Goal: Information Seeking & Learning: Learn about a topic

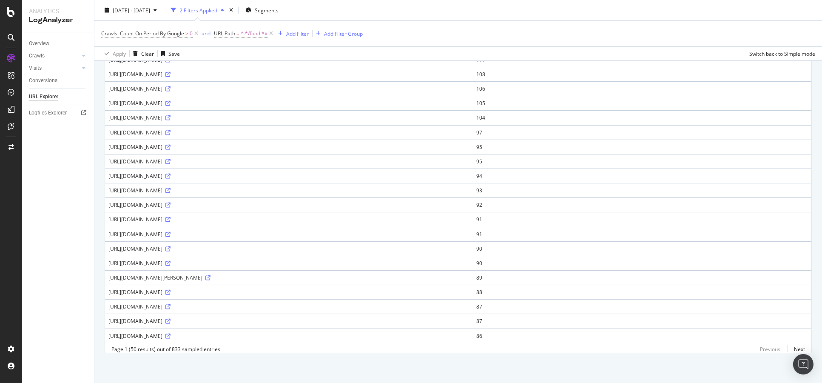
scroll to position [539, 0]
click at [790, 351] on link "Next" at bounding box center [796, 349] width 18 height 12
drag, startPoint x: 169, startPoint y: 327, endPoint x: 248, endPoint y: 328, distance: 79.5
click at [248, 332] on div "[URL][DOMAIN_NAME]" at bounding box center [288, 335] width 361 height 7
click at [252, 332] on div "[URL][DOMAIN_NAME]" at bounding box center [288, 335] width 361 height 7
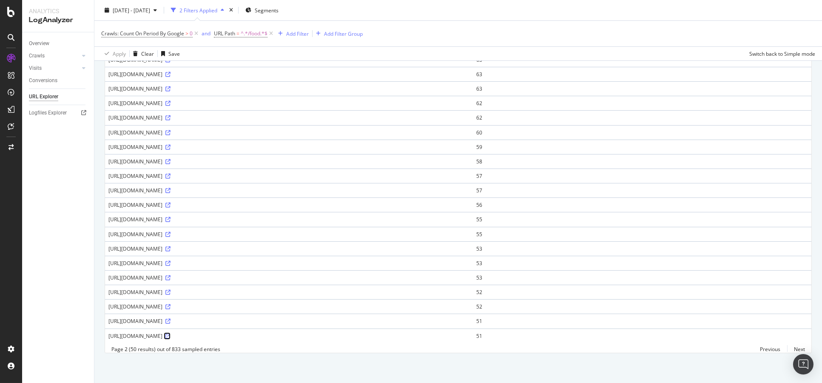
click at [170, 333] on icon at bounding box center [167, 335] width 5 height 5
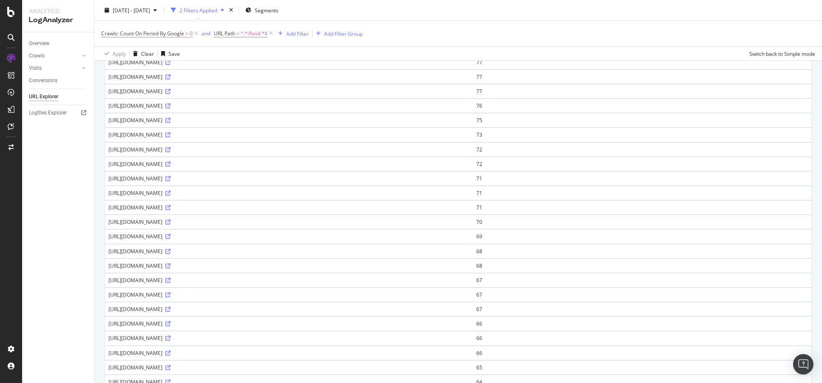
scroll to position [0, 0]
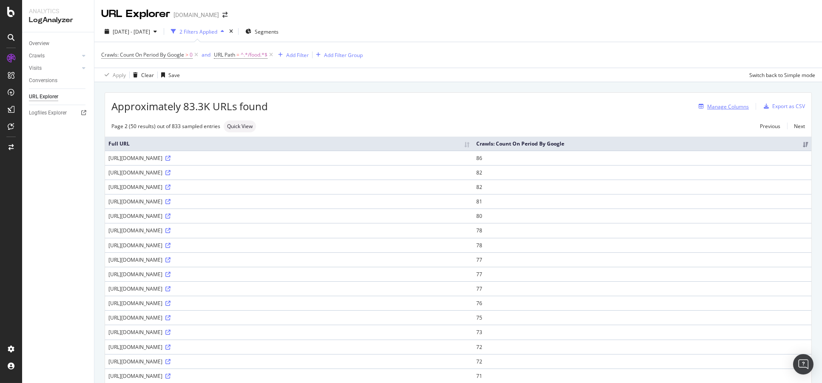
click at [709, 106] on div "Manage Columns" at bounding box center [728, 106] width 42 height 7
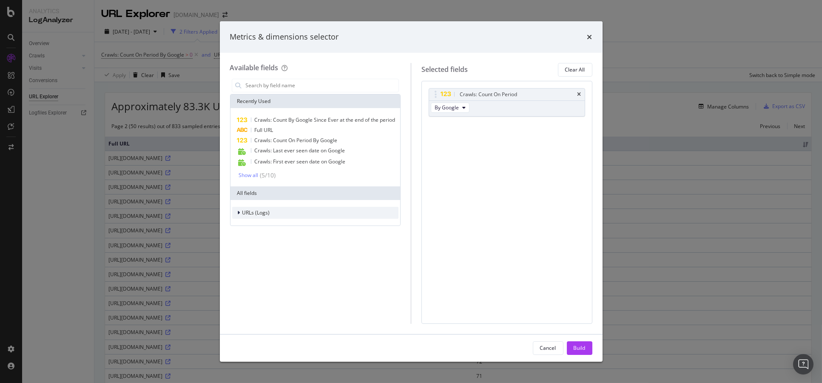
click at [258, 213] on span "URLs (Logs)" at bounding box center [256, 212] width 28 height 7
click at [274, 227] on span "URL Scheme" at bounding box center [262, 224] width 30 height 7
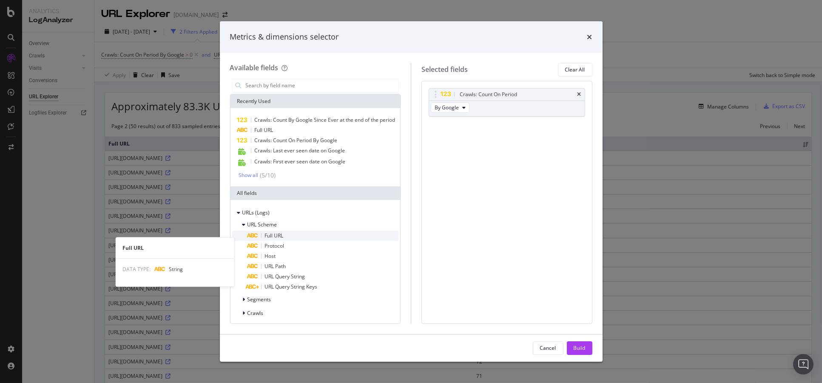
scroll to position [23, 0]
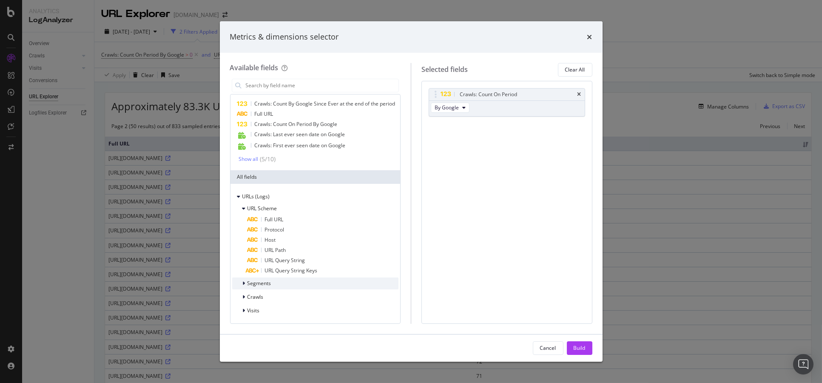
click at [273, 286] on div "Segments" at bounding box center [315, 283] width 167 height 12
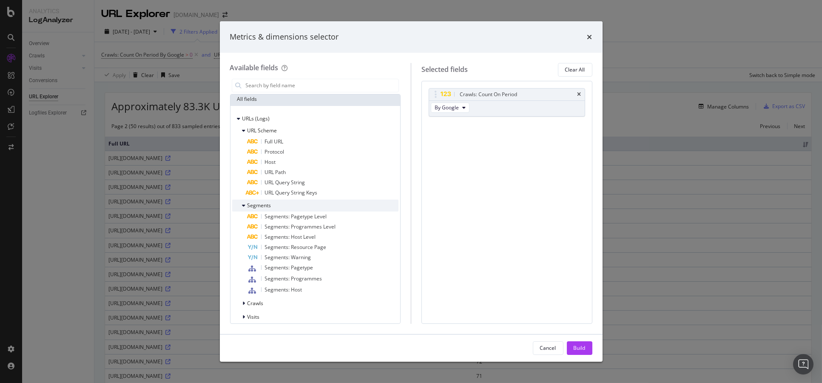
scroll to position [107, 0]
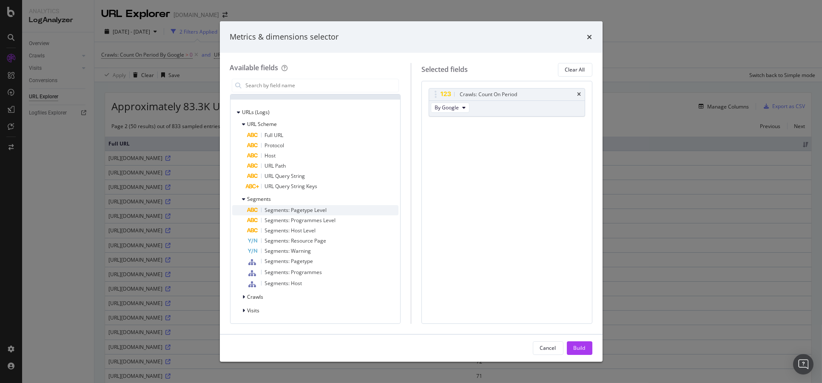
click at [330, 214] on div "Segments: Pagetype Level" at bounding box center [322, 210] width 151 height 10
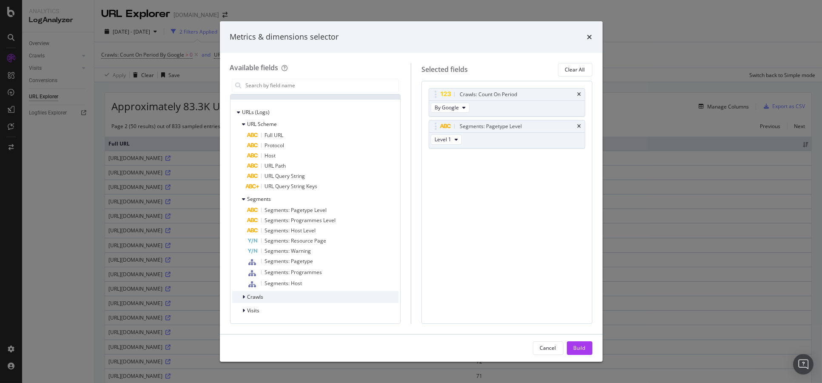
click at [303, 302] on div "Crawls" at bounding box center [315, 297] width 167 height 12
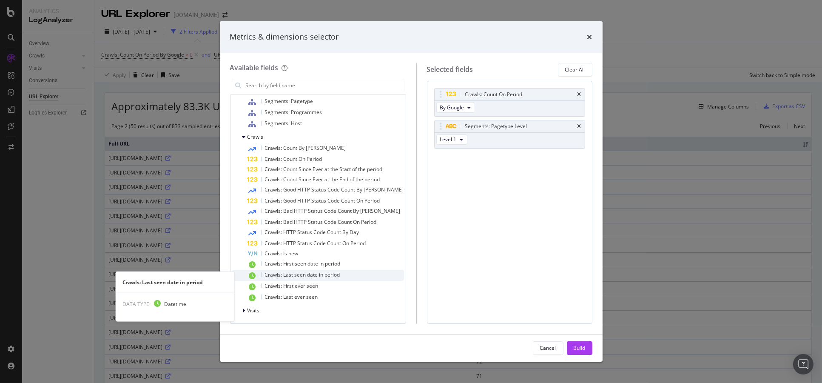
scroll to position [266, 0]
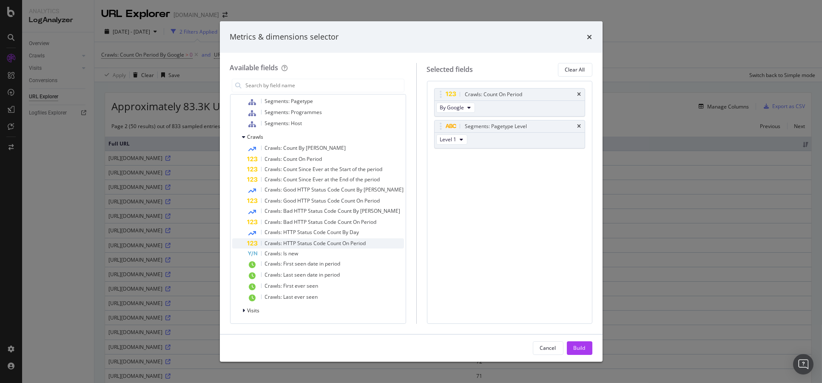
click at [354, 244] on span "Crawls: HTTP Status Code Count On Period" at bounding box center [315, 242] width 101 height 7
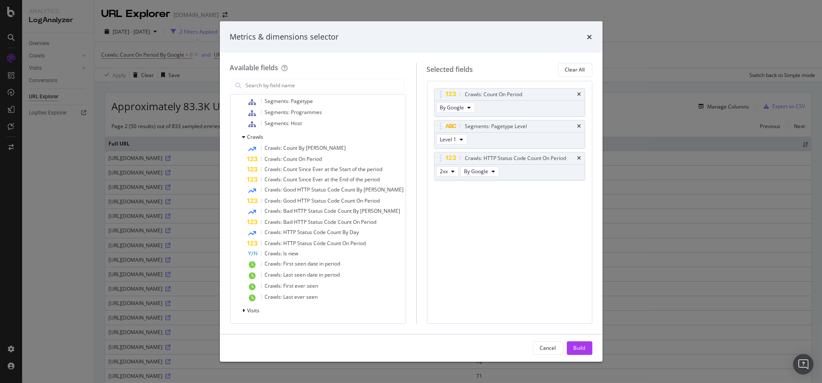
click at [354, 244] on span "Crawls: HTTP Status Code Count On Period" at bounding box center [315, 242] width 101 height 7
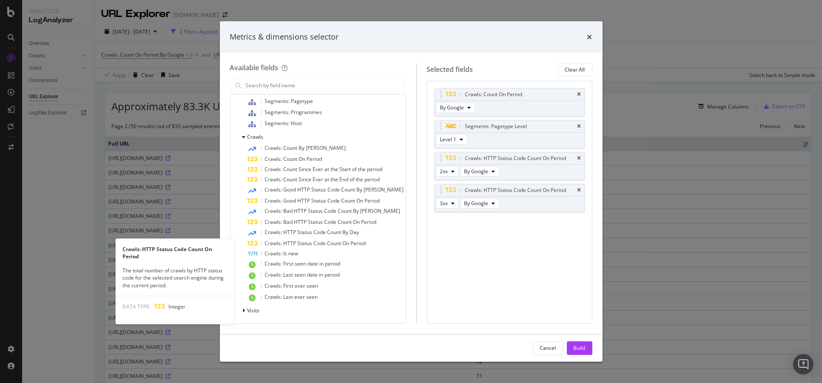
click at [354, 244] on span "Crawls: HTTP Status Code Count On Period" at bounding box center [315, 242] width 101 height 7
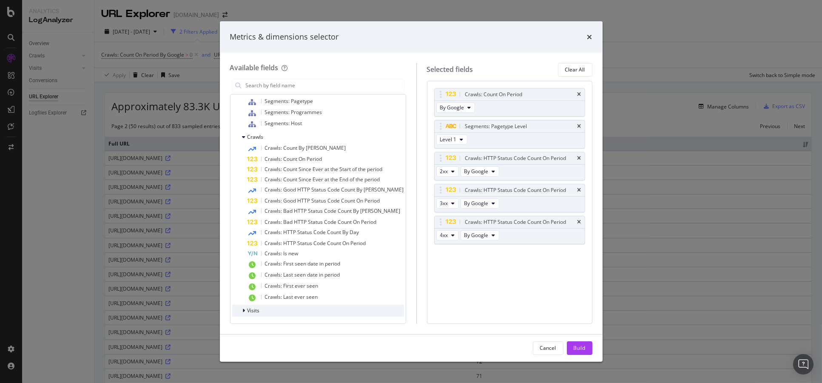
click at [266, 310] on div "Visits" at bounding box center [318, 310] width 172 height 12
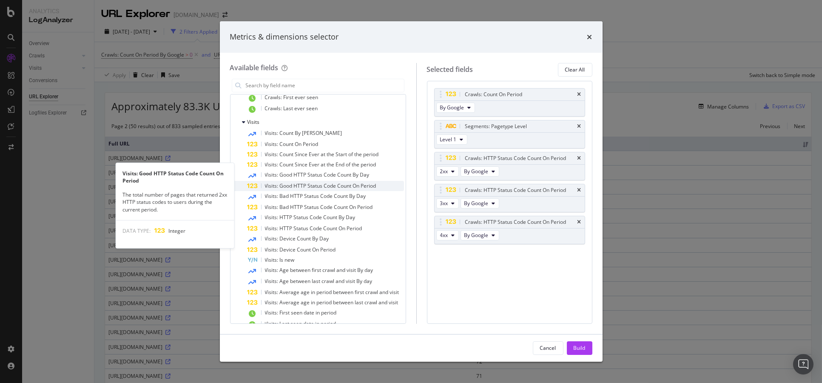
scroll to position [483, 0]
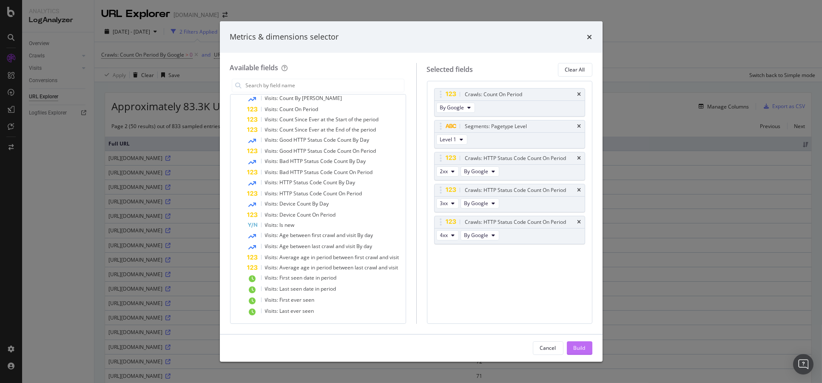
click at [584, 347] on div "Build" at bounding box center [579, 347] width 12 height 7
